Goal: Contribute content: Contribute content

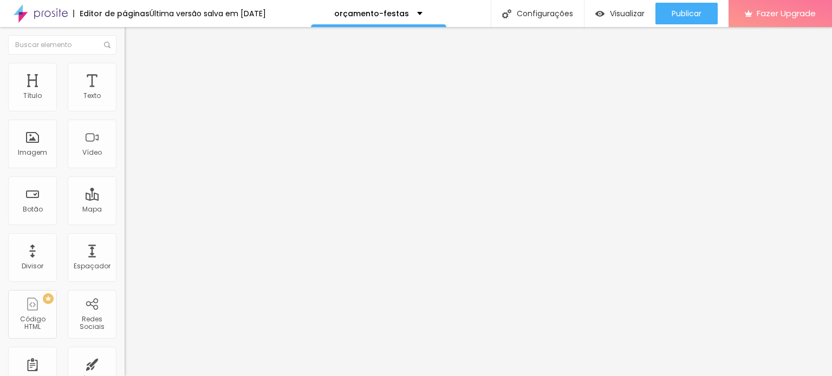
click at [125, 93] on span "Trocar imagem" at bounding box center [154, 88] width 59 height 9
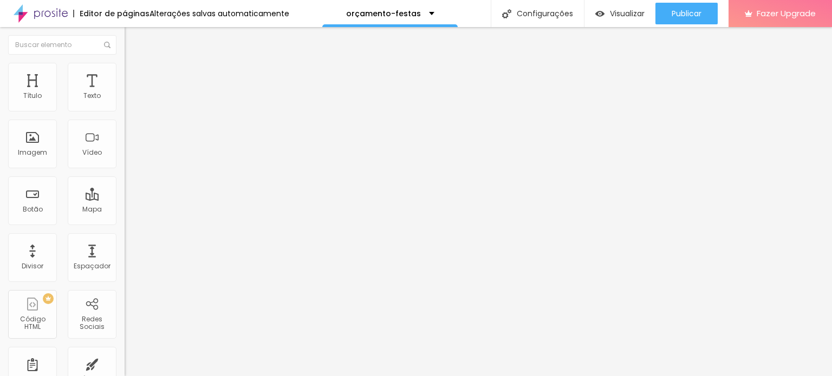
click at [125, 93] on span "Trocar imagem" at bounding box center [154, 88] width 59 height 9
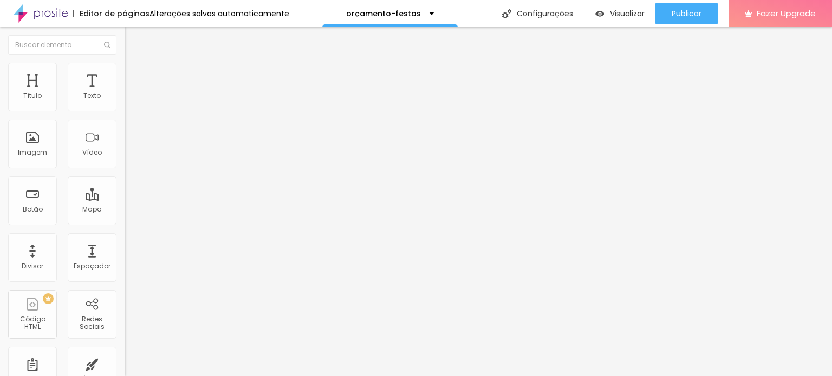
click at [125, 93] on span "Trocar imagem" at bounding box center [154, 88] width 59 height 9
click at [184, 91] on img at bounding box center [187, 87] width 6 height 6
click at [125, 93] on span "Trocar imagem" at bounding box center [154, 88] width 59 height 9
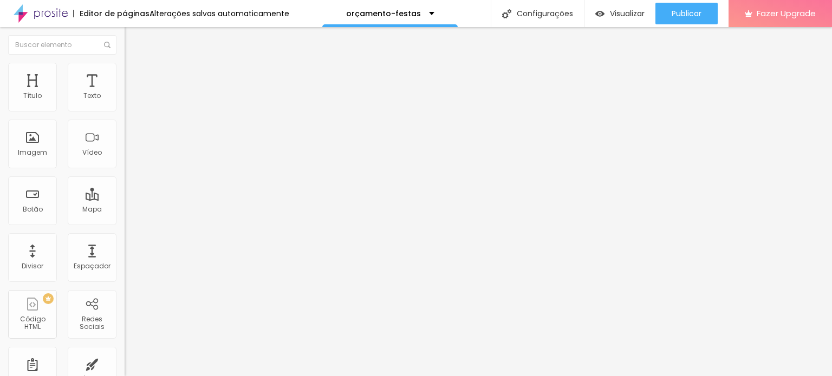
click at [125, 93] on span "Trocar imagem" at bounding box center [154, 88] width 59 height 9
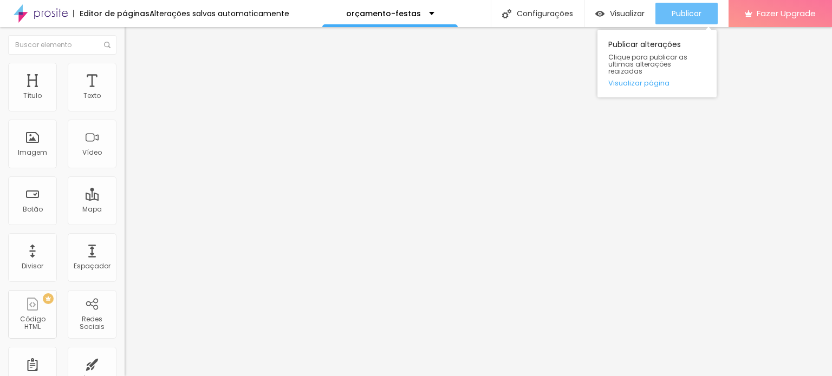
click at [686, 15] on span "Publicar" at bounding box center [686, 13] width 30 height 9
